Goal: Complete application form

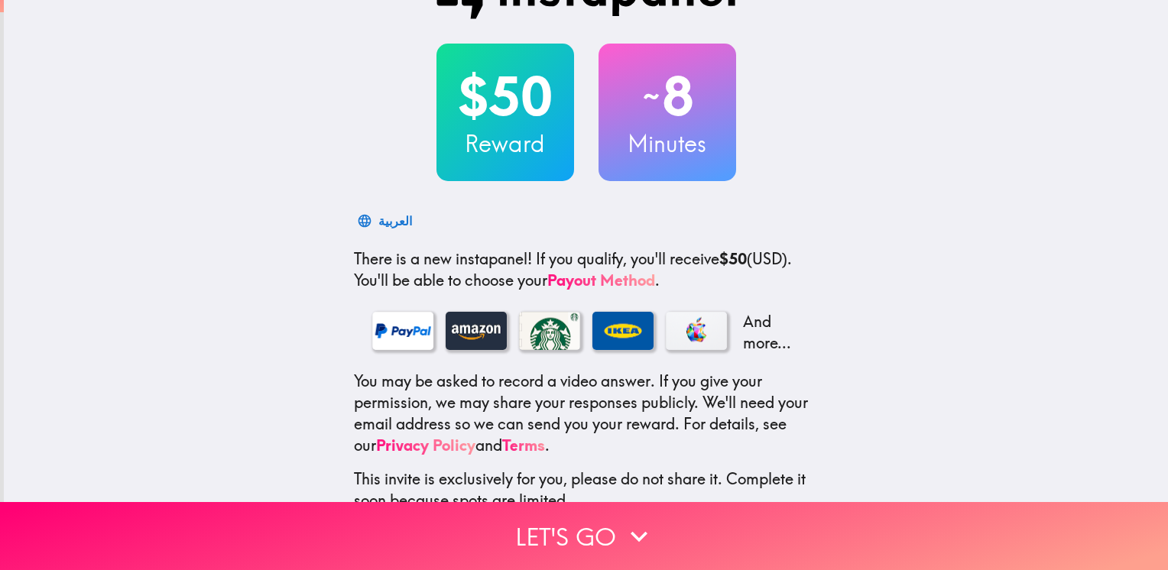
scroll to position [154, 0]
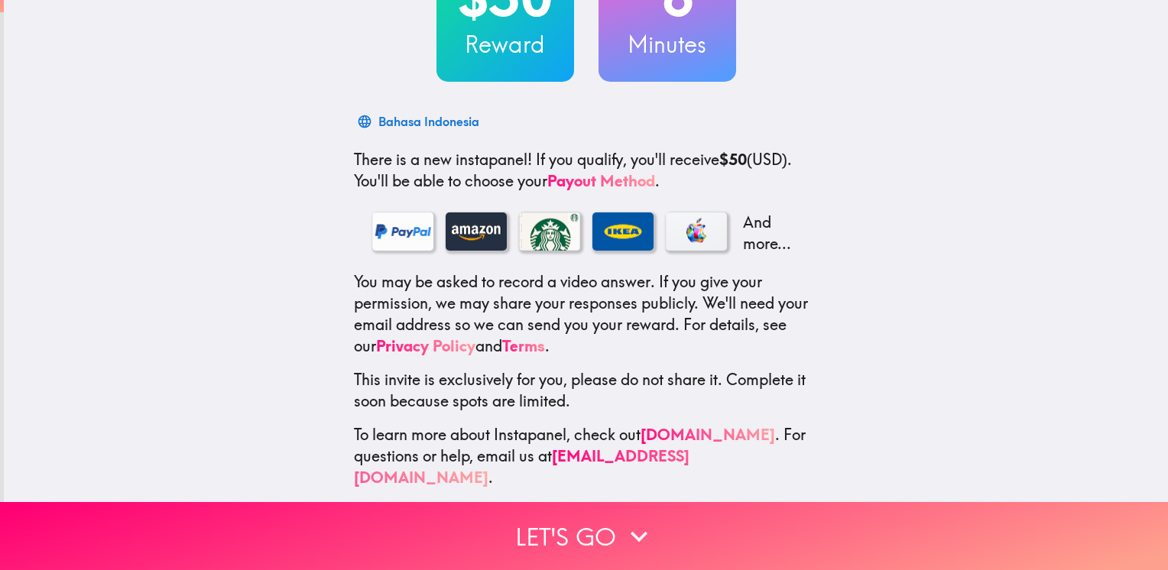
click at [375, 235] on div at bounding box center [402, 232] width 61 height 38
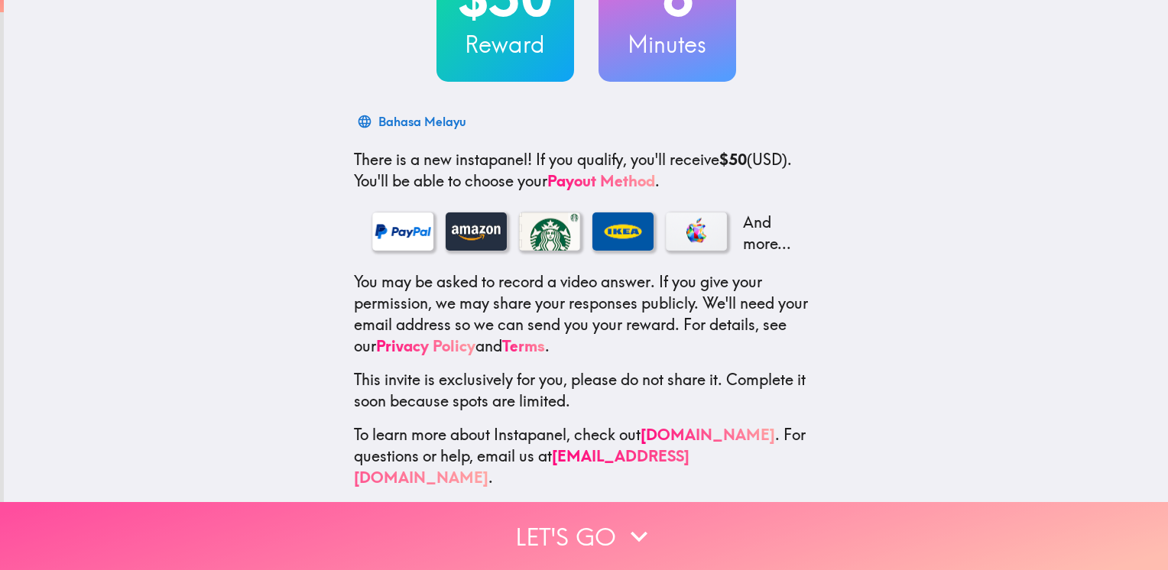
click at [597, 516] on button "Let's go" at bounding box center [584, 536] width 1168 height 68
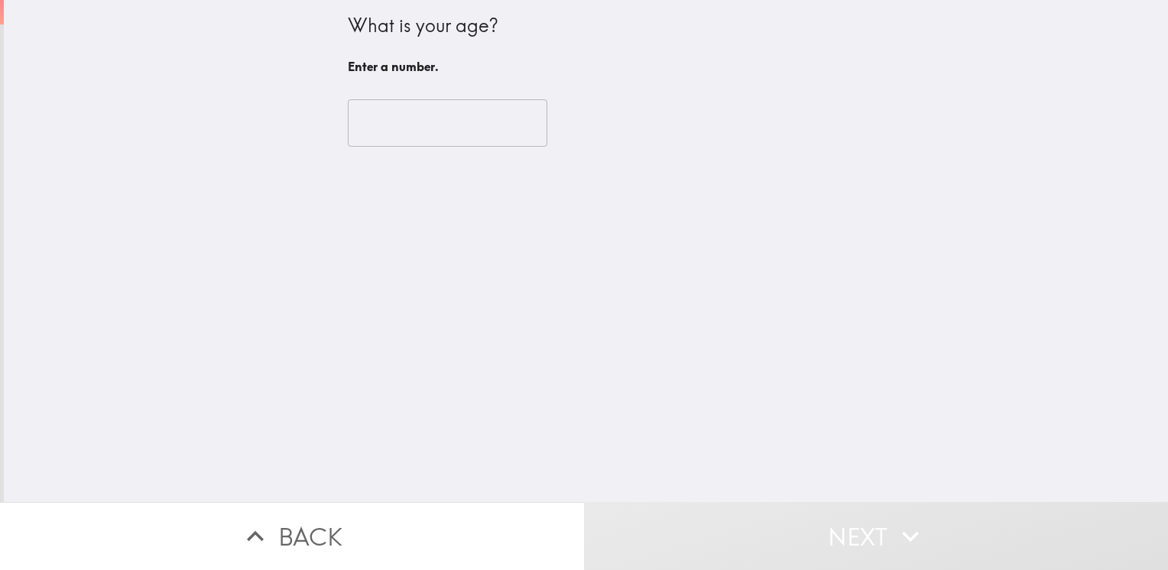
click at [428, 118] on input "number" at bounding box center [448, 122] width 200 height 47
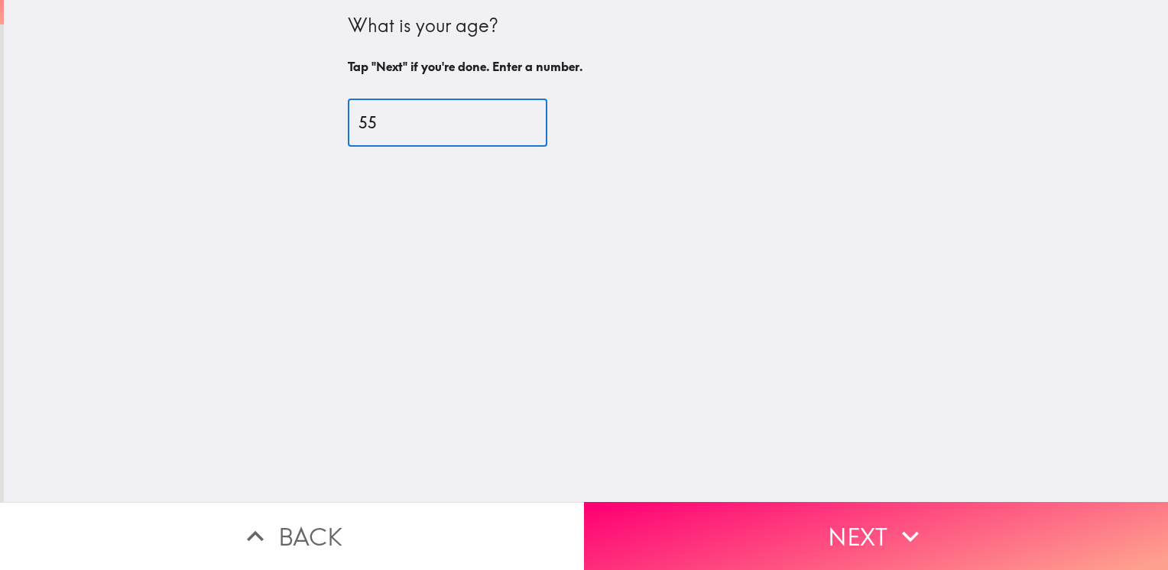
type input "55"
click at [780, 534] on button "Next" at bounding box center [876, 536] width 584 height 68
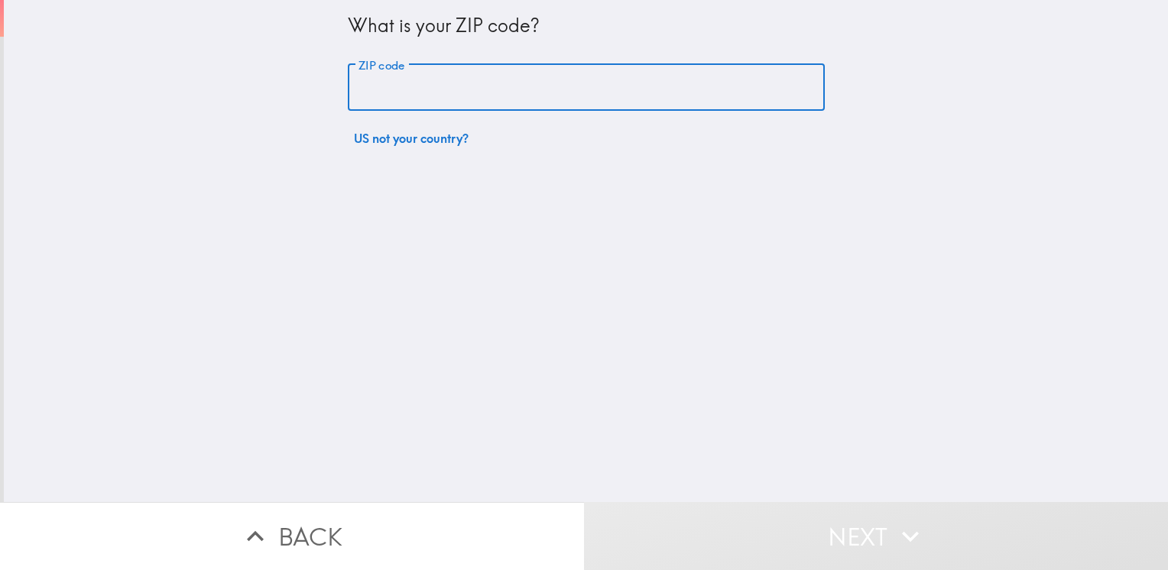
click at [416, 93] on input "ZIP code" at bounding box center [586, 87] width 477 height 47
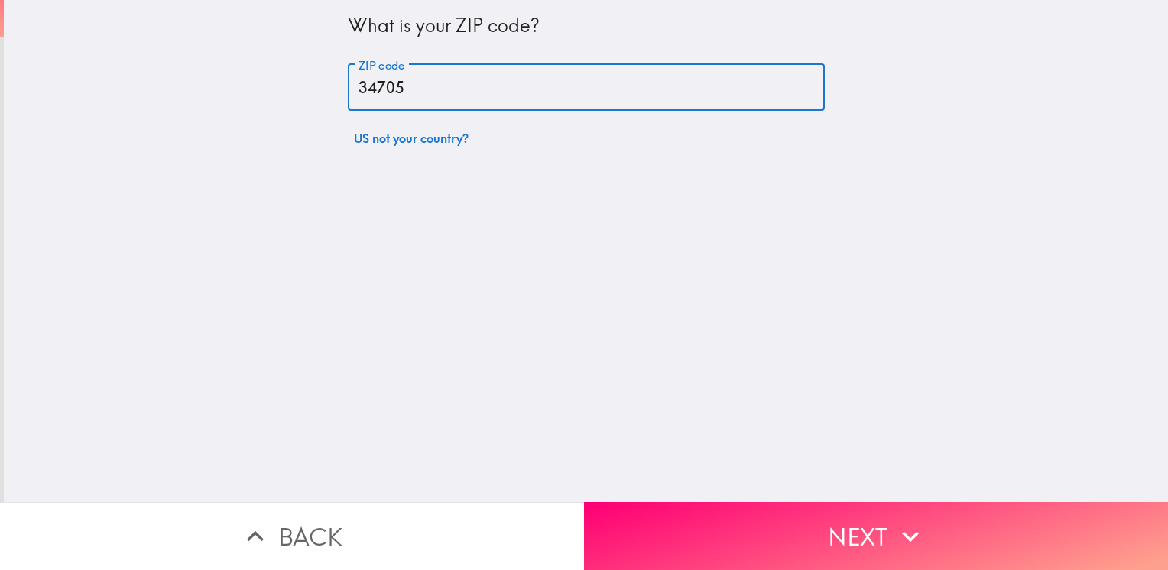
type input "34705"
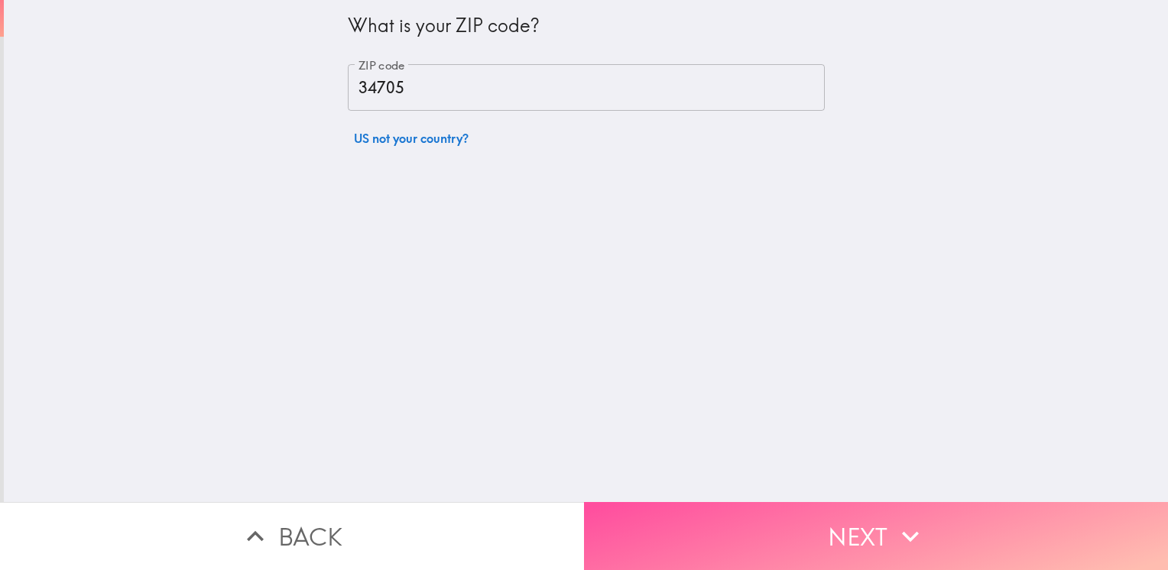
click at [853, 525] on button "Next" at bounding box center [876, 536] width 584 height 68
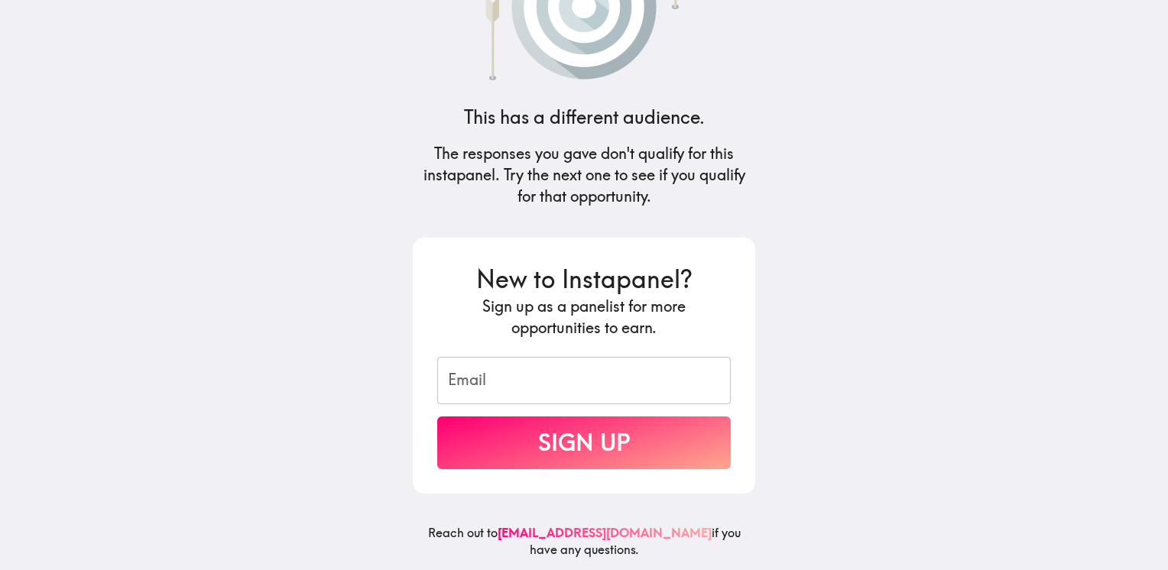
scroll to position [105, 0]
click at [473, 372] on input "Email" at bounding box center [584, 380] width 294 height 47
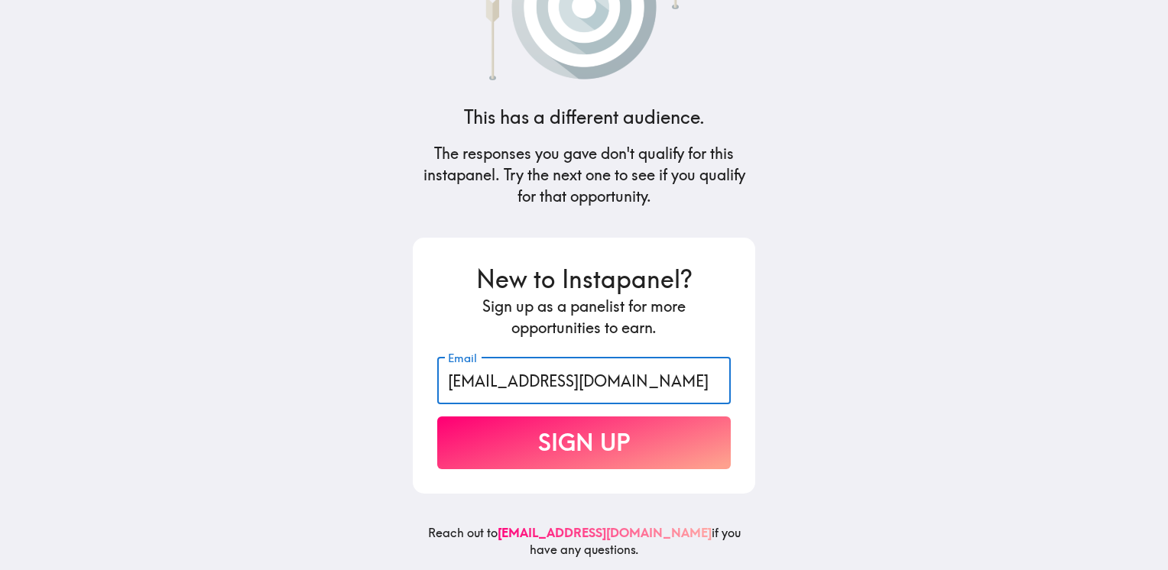
type input "[EMAIL_ADDRESS][DOMAIN_NAME]"
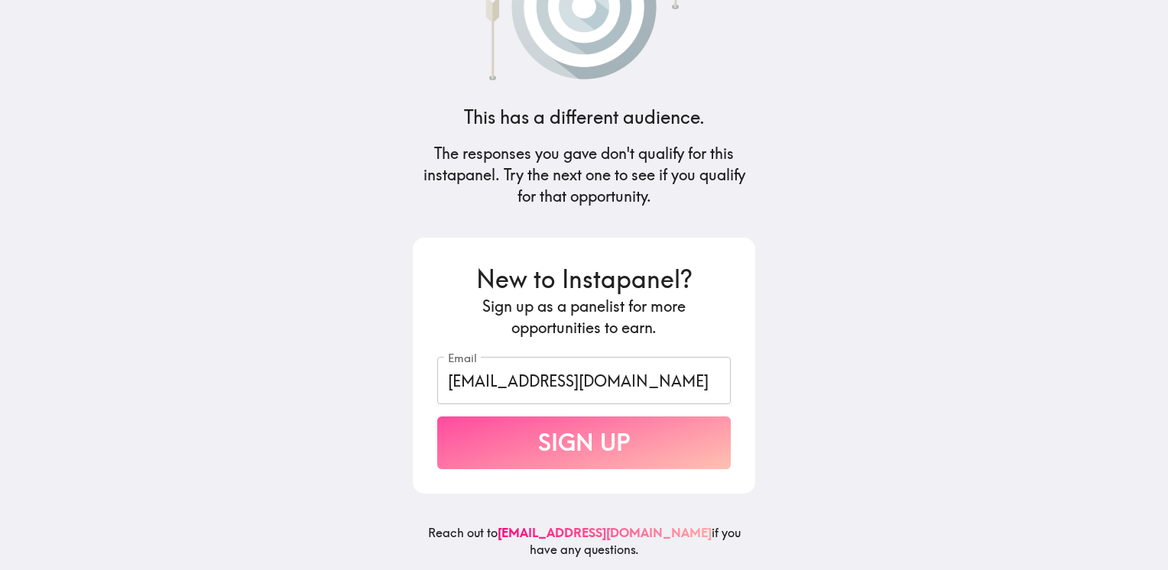
click at [642, 440] on button "Sign Up" at bounding box center [584, 443] width 294 height 53
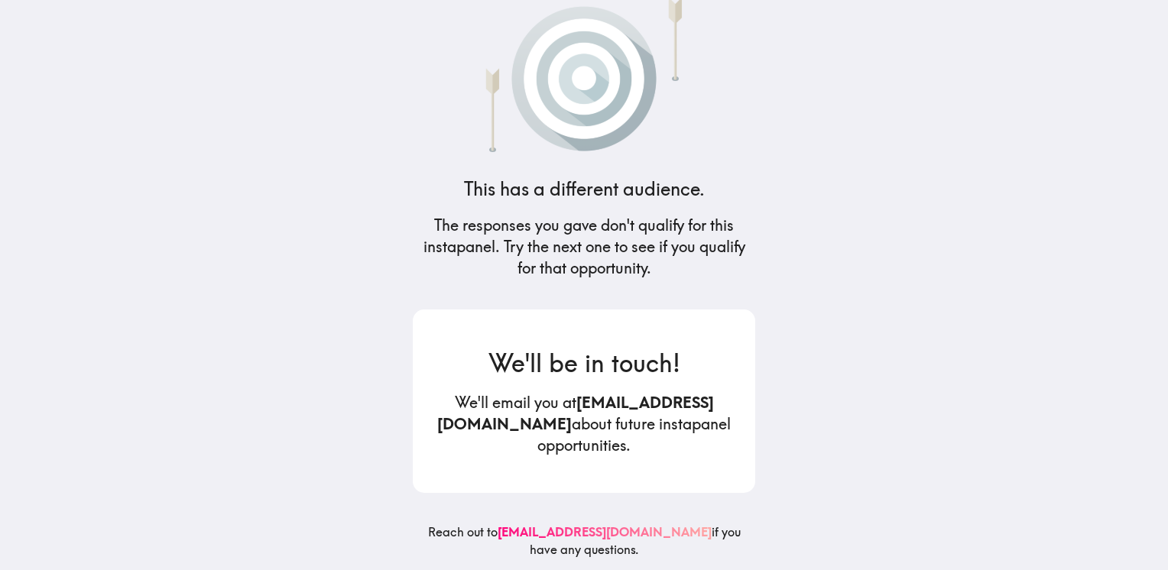
scroll to position [33, 0]
